Goal: Task Accomplishment & Management: Complete application form

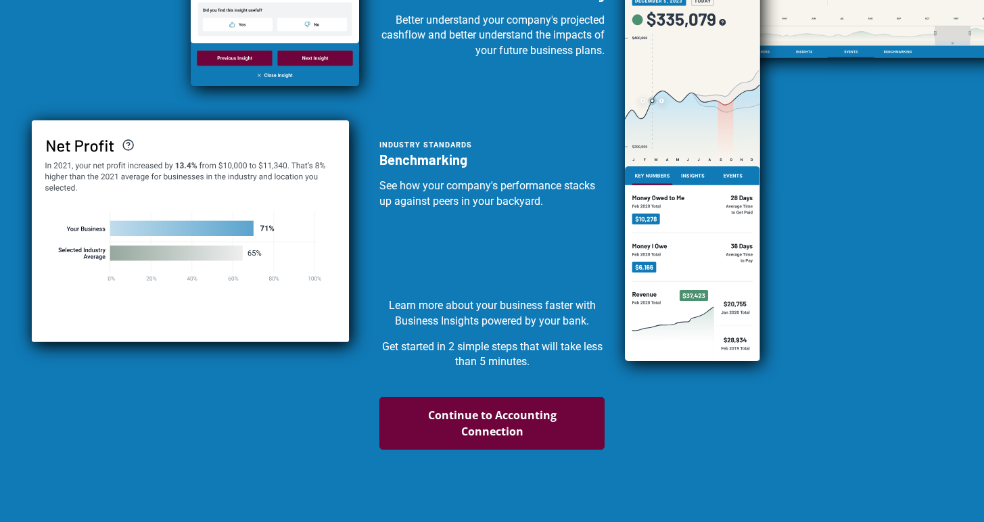
scroll to position [469, 0]
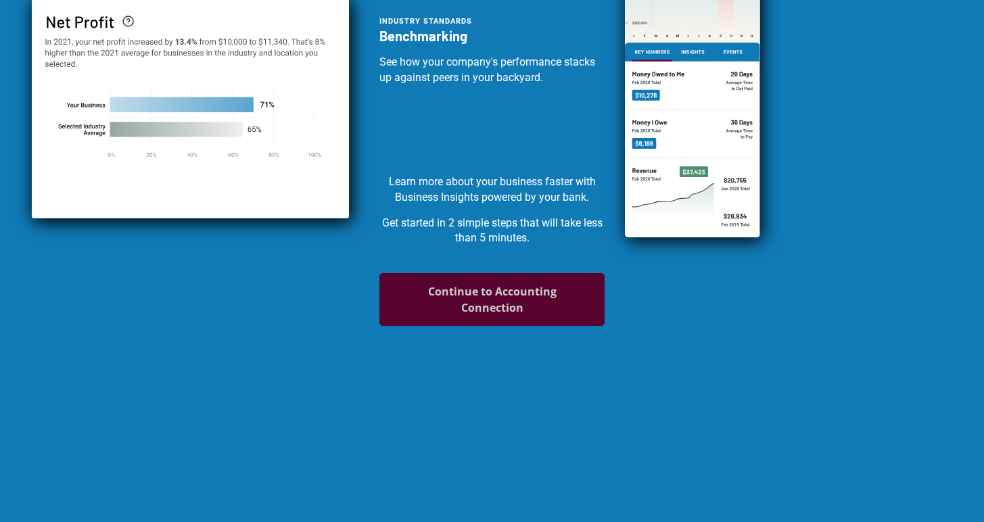
click at [475, 317] on button "Continue to Accounting Connection" at bounding box center [491, 299] width 225 height 53
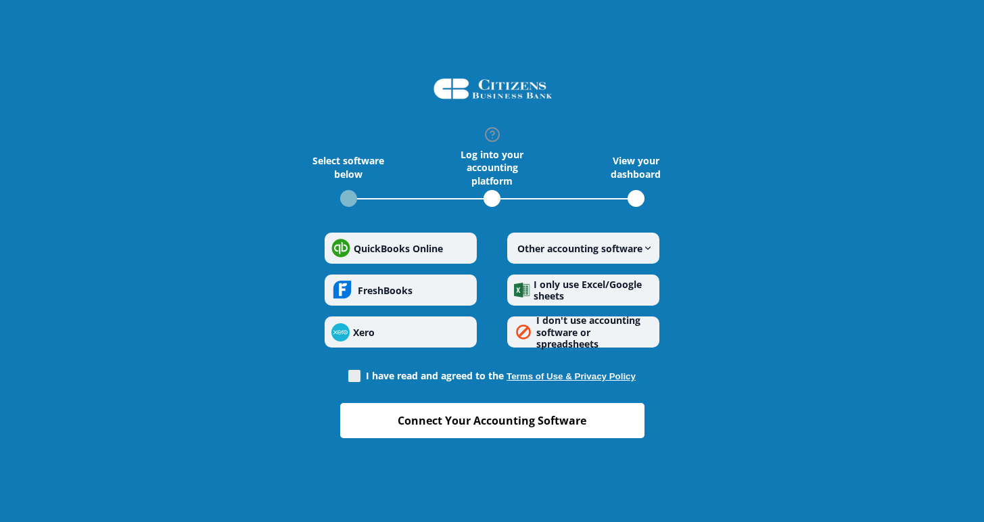
click at [568, 374] on button "Terms of Use & Privacy Policy" at bounding box center [571, 376] width 129 height 10
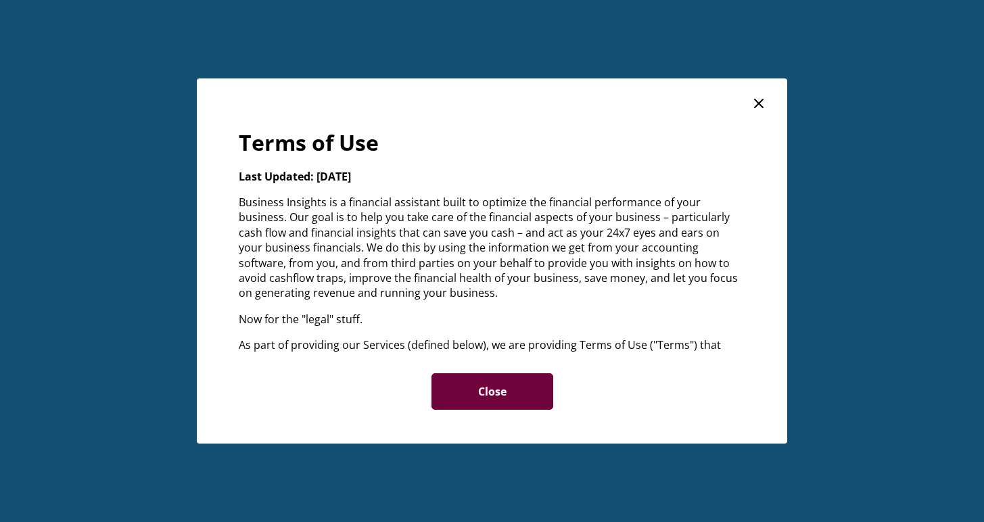
click at [758, 107] on icon "close dialog" at bounding box center [759, 103] width 16 height 16
